Goal: Information Seeking & Learning: Find specific page/section

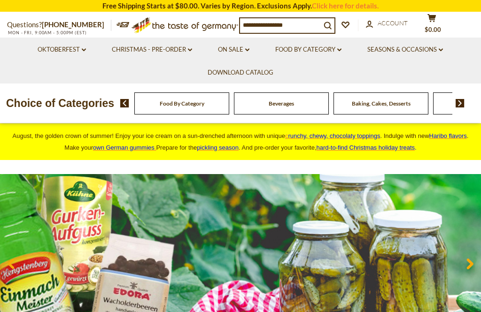
click at [259, 25] on input at bounding box center [280, 24] width 81 height 13
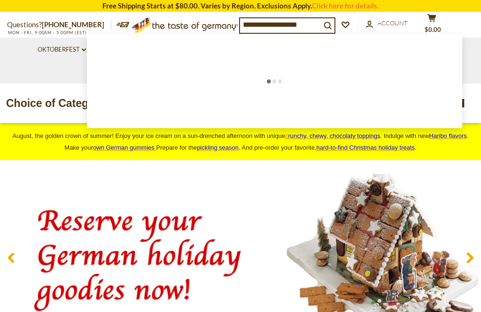
type input "********"
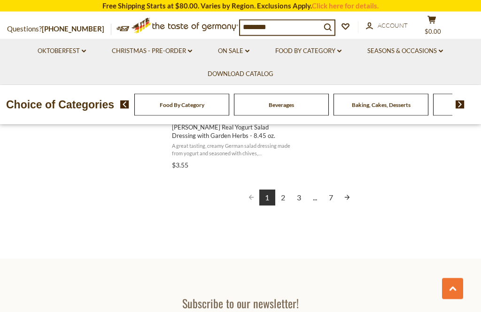
scroll to position [1740, 0]
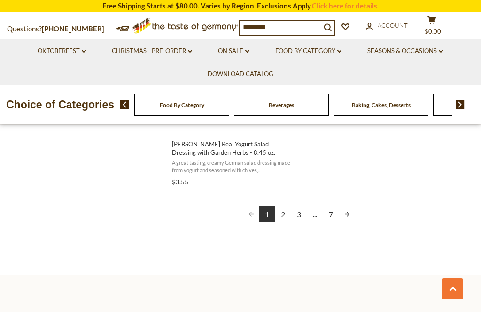
click at [284, 213] on link "2" at bounding box center [283, 214] width 16 height 16
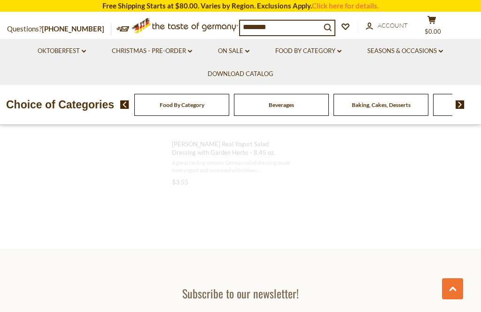
scroll to position [694, 0]
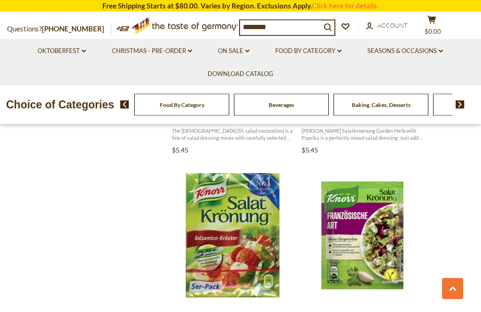
scroll to position [953, 0]
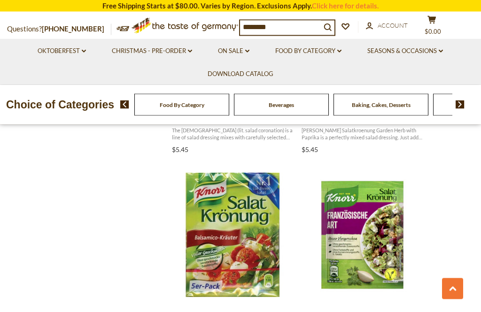
click at [442, 262] on section "Products 97 Categories 1 Pages 3 Showing 97 results for " dressing " Relevance …" at bounding box center [240, 157] width 481 height 1811
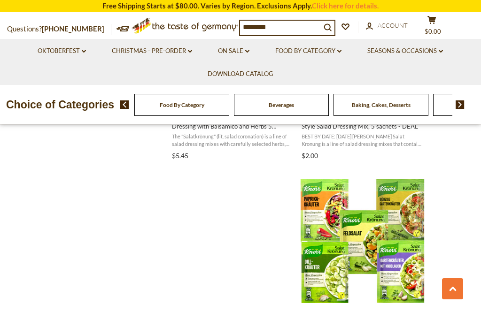
scroll to position [1158, 0]
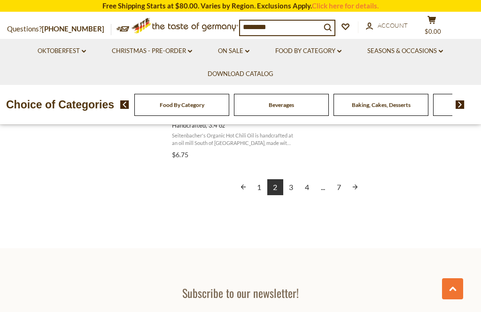
click at [296, 183] on link "3" at bounding box center [291, 187] width 16 height 16
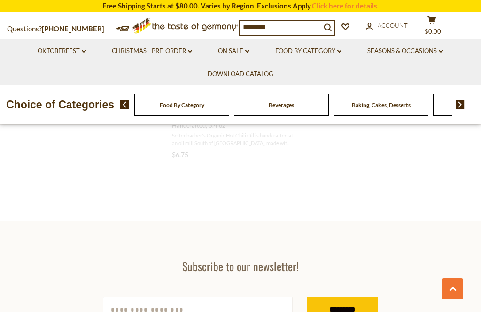
scroll to position [1473, 0]
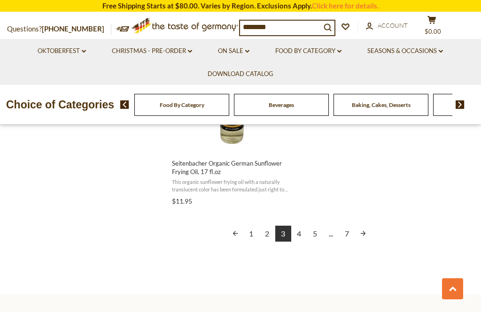
scroll to position [1755, 0]
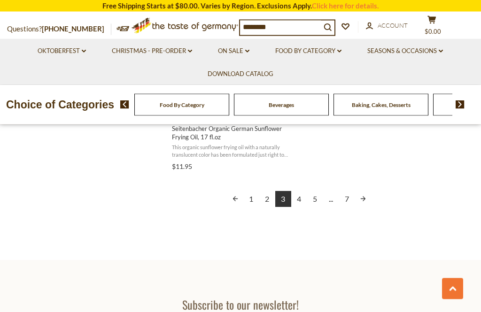
click at [298, 196] on link "4" at bounding box center [299, 199] width 16 height 16
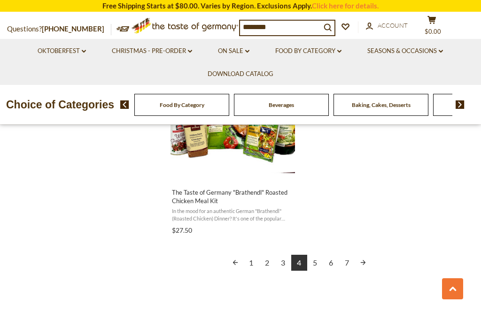
scroll to position [2, 0]
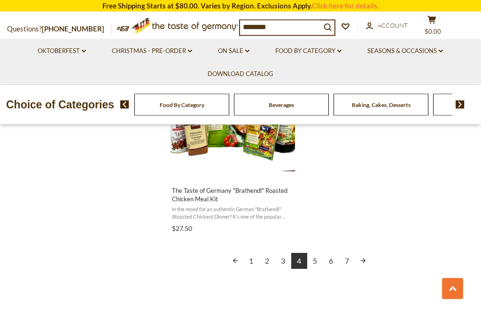
click at [318, 253] on link "5" at bounding box center [315, 261] width 16 height 16
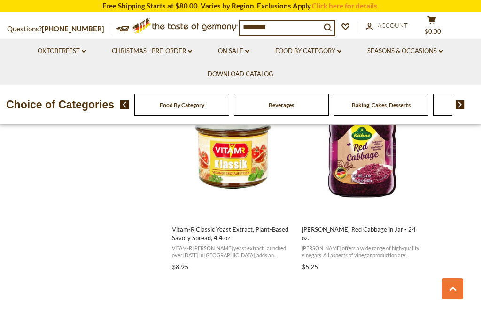
scroll to position [1244, 0]
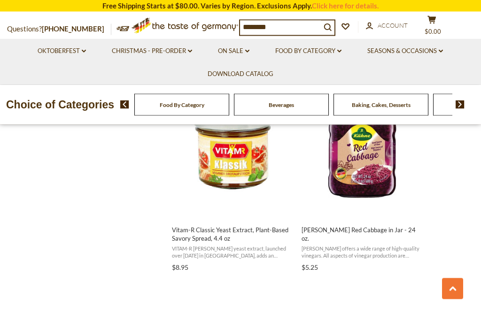
click at [307, 29] on input "********" at bounding box center [280, 27] width 81 height 13
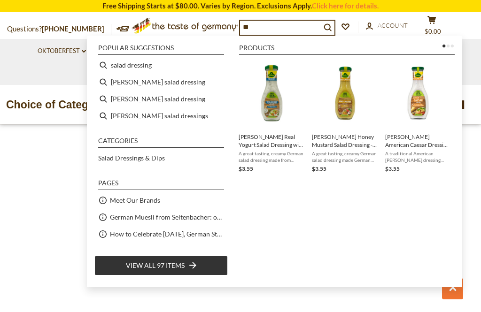
type input "*"
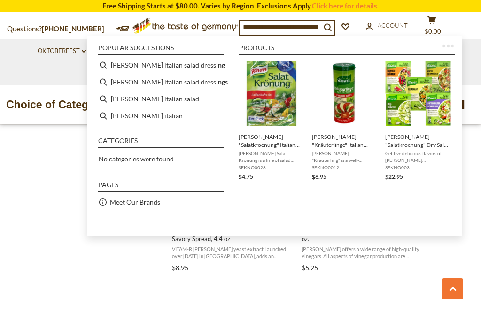
type input "**********"
